Goal: Task Accomplishment & Management: Manage account settings

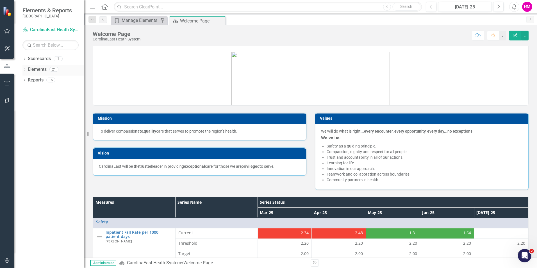
click at [24, 69] on icon "Dropdown" at bounding box center [24, 70] width 4 height 3
click at [35, 69] on link "Elements" at bounding box center [37, 69] width 19 height 6
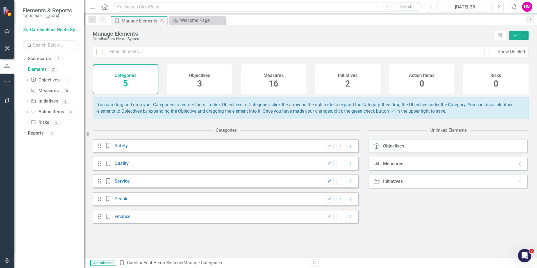
click at [527, 6] on div "RM" at bounding box center [527, 7] width 10 height 10
click at [507, 60] on link "Settings System Setup" at bounding box center [510, 59] width 44 height 10
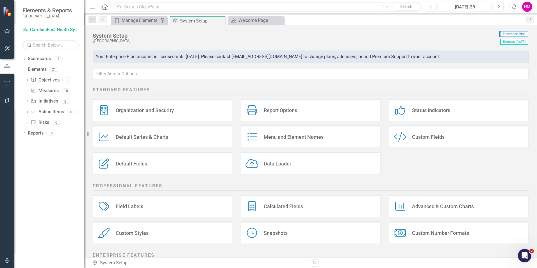
click at [419, 109] on div "Status Indicators" at bounding box center [431, 110] width 38 height 6
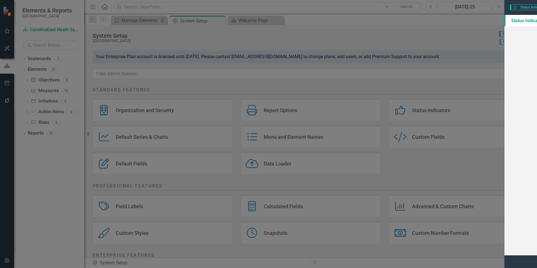
click at [526, 7] on icon at bounding box center [526, 7] width 4 height 4
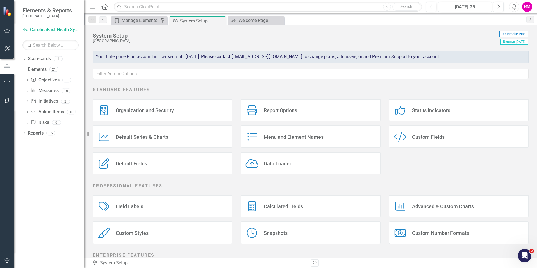
click at [414, 137] on div "Custom Fields" at bounding box center [428, 137] width 33 height 6
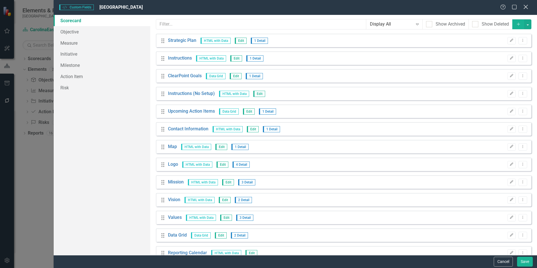
click at [525, 7] on icon "Close" at bounding box center [525, 6] width 7 height 5
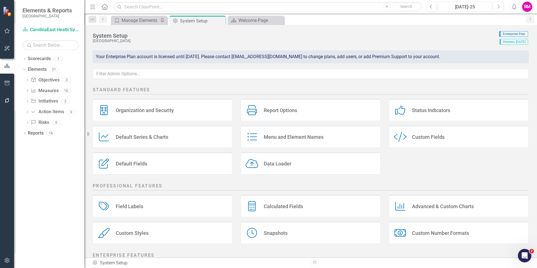
click at [269, 163] on div "Data Loader" at bounding box center [278, 163] width 28 height 6
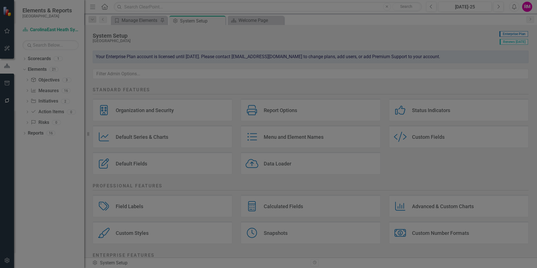
click at [525, 7] on icon "Close" at bounding box center [525, 6] width 7 height 5
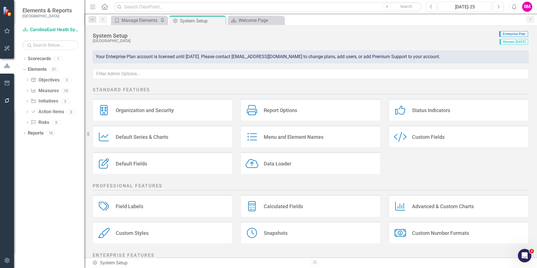
click at [141, 135] on div "Default Series & Charts" at bounding box center [142, 137] width 53 height 6
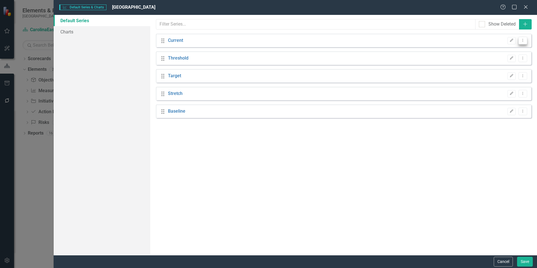
click at [523, 41] on icon "Dropdown Menu" at bounding box center [523, 40] width 5 height 4
click at [453, 8] on div "Default Series Default Series & Charts CarolinaEast Medical Center" at bounding box center [279, 7] width 441 height 6
click at [525, 6] on icon at bounding box center [526, 7] width 4 height 4
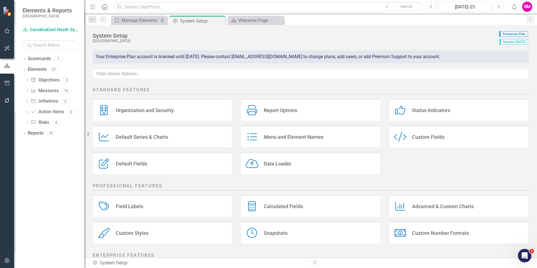
click at [308, 134] on div "Menu and Element Names" at bounding box center [294, 137] width 60 height 6
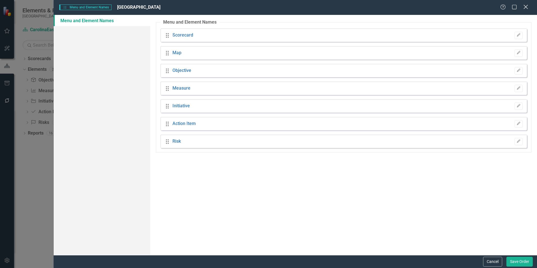
click at [526, 6] on icon "Close" at bounding box center [525, 6] width 7 height 5
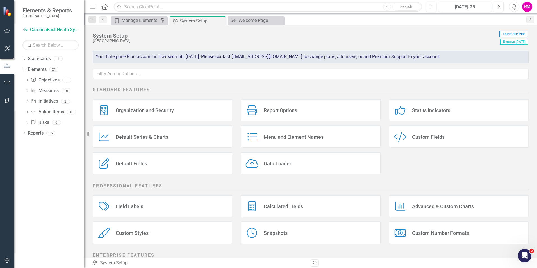
click at [138, 163] on div "Default Fields" at bounding box center [131, 163] width 31 height 6
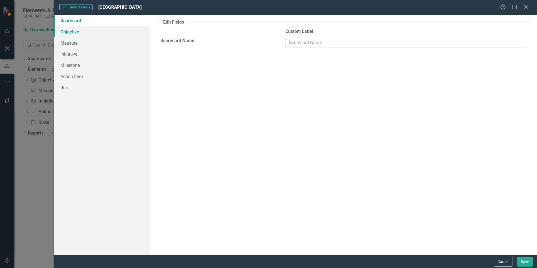
click at [72, 31] on link "Objective" at bounding box center [102, 31] width 97 height 11
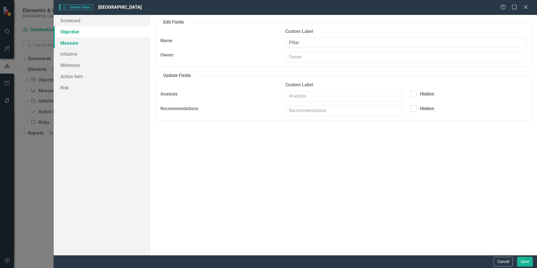
click at [70, 44] on link "Measure" at bounding box center [102, 42] width 97 height 11
click at [524, 6] on icon "Close" at bounding box center [525, 6] width 7 height 5
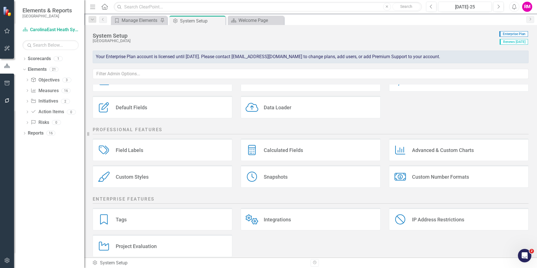
scroll to position [64, 0]
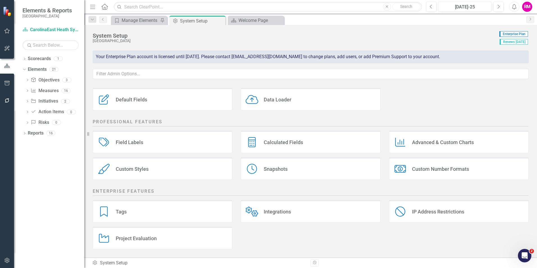
click at [527, 9] on div "RM" at bounding box center [527, 7] width 10 height 10
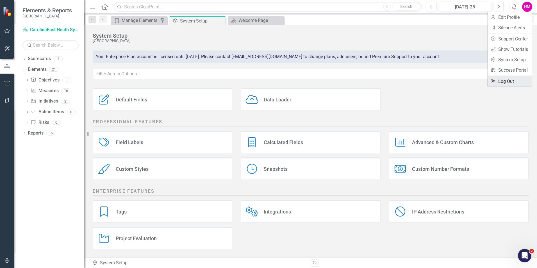
click at [510, 81] on link "Logout Log Out" at bounding box center [510, 81] width 44 height 10
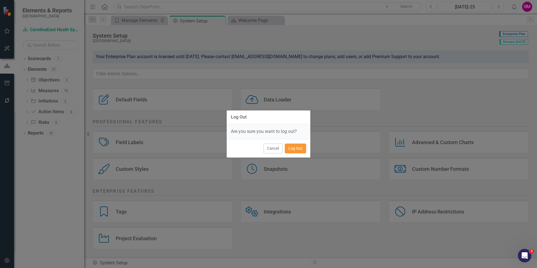
click at [297, 149] on button "Log Out" at bounding box center [295, 149] width 21 height 10
